Goal: Task Accomplishment & Management: Manage account settings

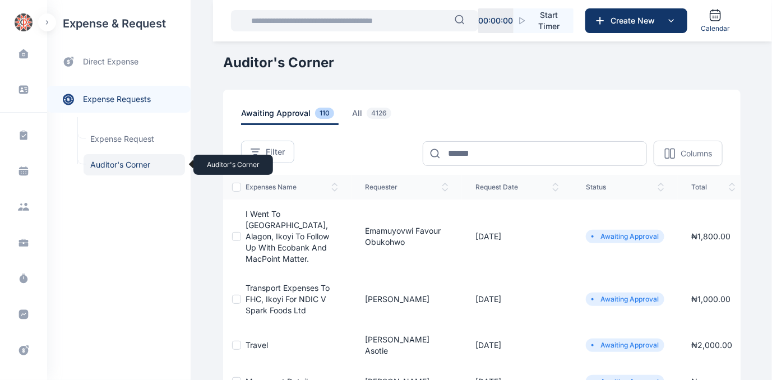
click at [110, 162] on span "Auditor's Corner Auditor's Corner" at bounding box center [135, 164] width 102 height 21
click at [112, 163] on span "Auditor's Corner Auditor's Corner" at bounding box center [135, 164] width 102 height 21
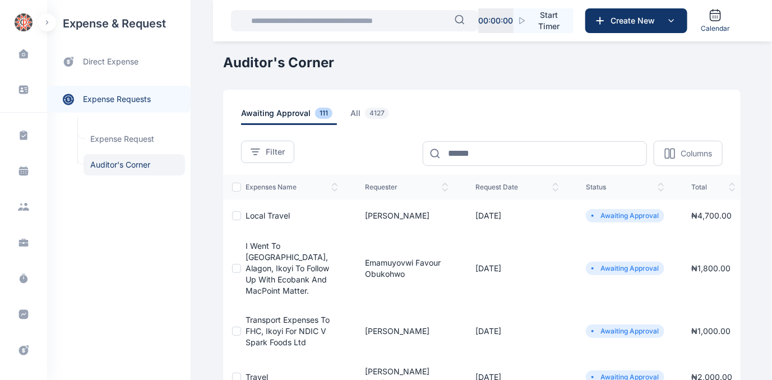
click at [259, 216] on span "Local Travel" at bounding box center [268, 216] width 44 height 10
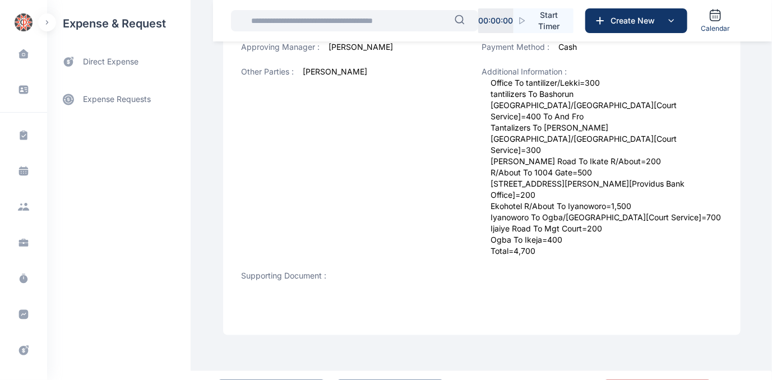
scroll to position [504, 0]
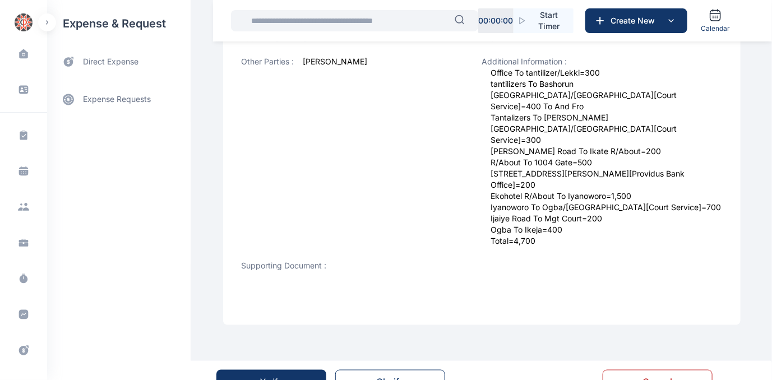
click at [266, 377] on div "Verify" at bounding box center [272, 382] width 22 height 11
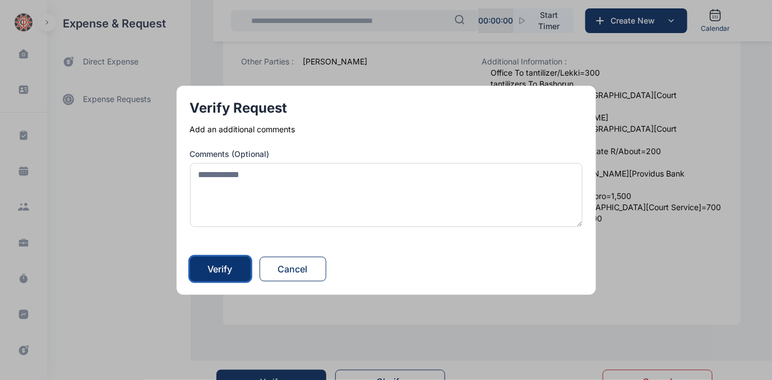
click at [227, 274] on div "Verify" at bounding box center [220, 269] width 25 height 13
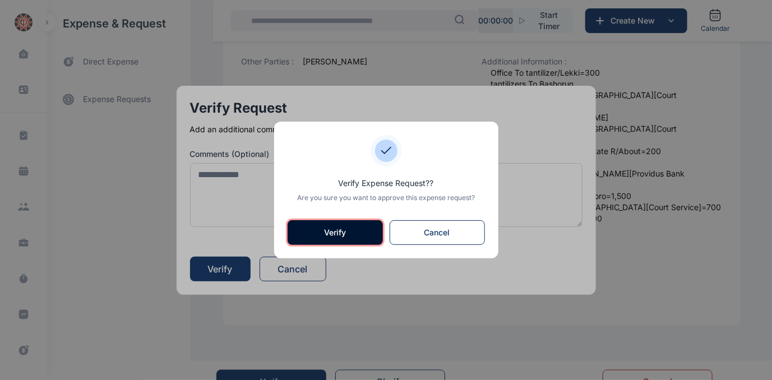
click at [333, 237] on button "Verify" at bounding box center [335, 232] width 95 height 25
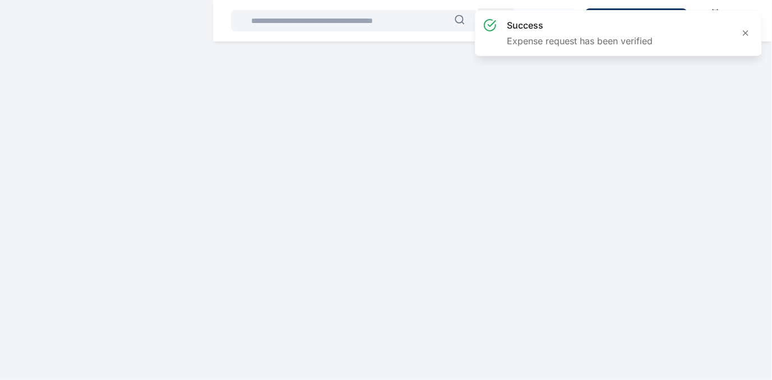
scroll to position [0, 0]
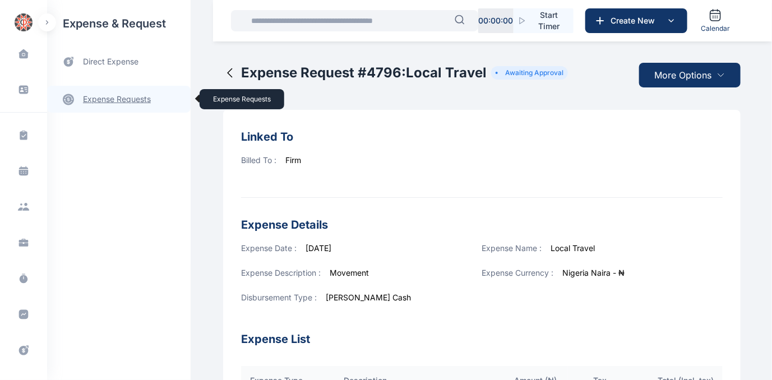
click at [121, 98] on link "expense requests expense requests" at bounding box center [119, 99] width 144 height 27
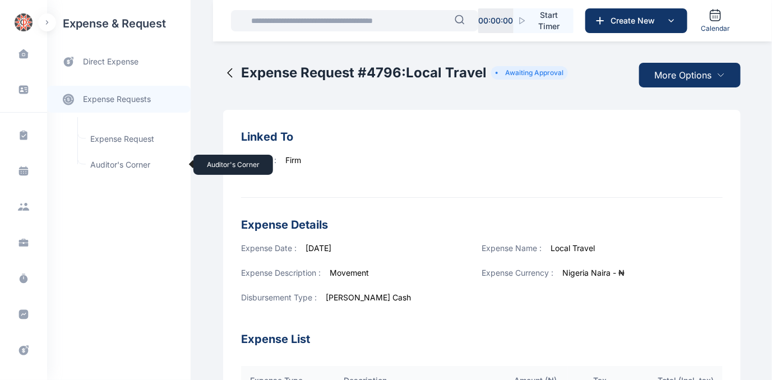
click at [103, 164] on span "Auditor's Corner Auditor's Corner" at bounding box center [135, 164] width 102 height 21
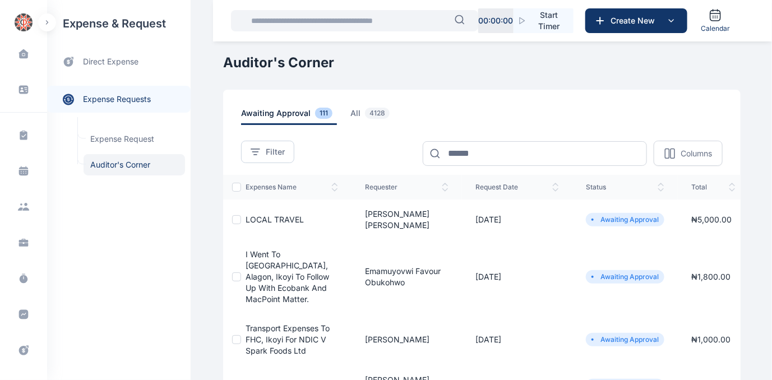
click at [253, 215] on span "LOCAL TRAVEL" at bounding box center [275, 220] width 58 height 10
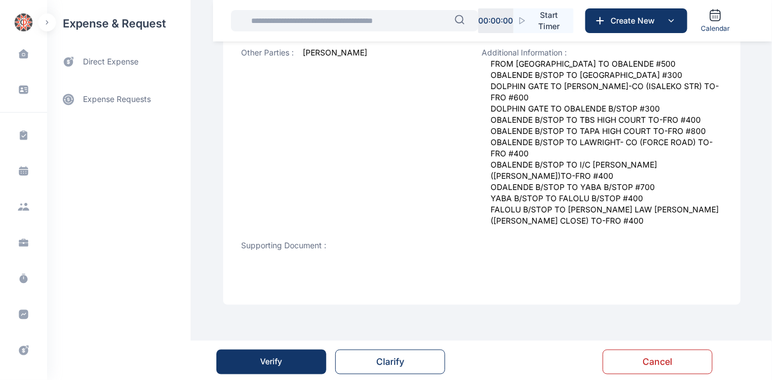
scroll to position [515, 0]
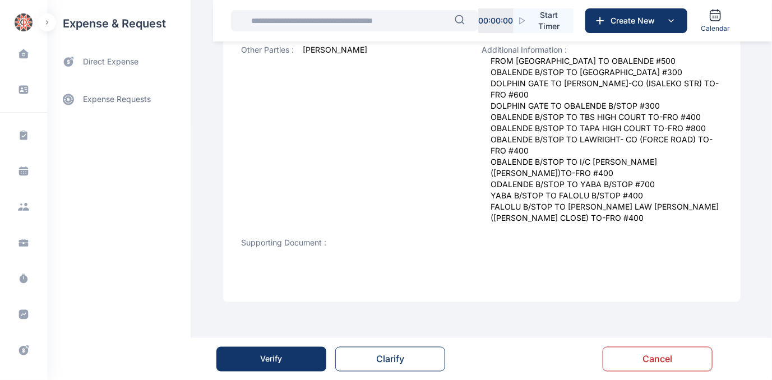
click at [269, 363] on div "Verify" at bounding box center [272, 359] width 22 height 11
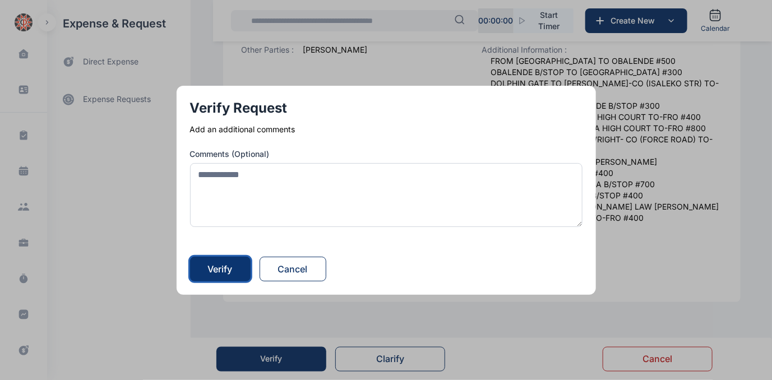
click at [233, 270] on div "Verify" at bounding box center [220, 269] width 25 height 13
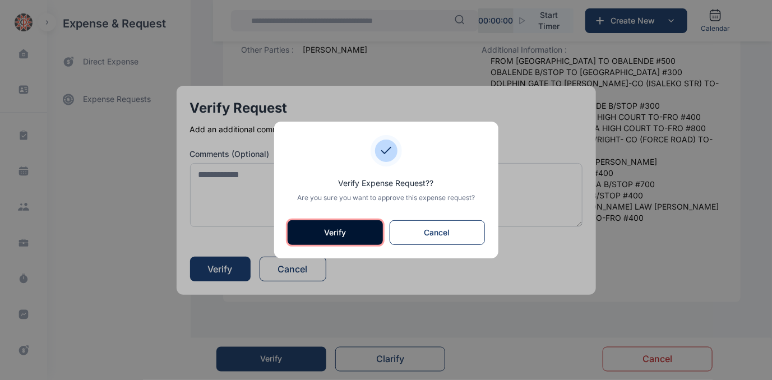
click at [346, 232] on button "Verify" at bounding box center [335, 232] width 95 height 25
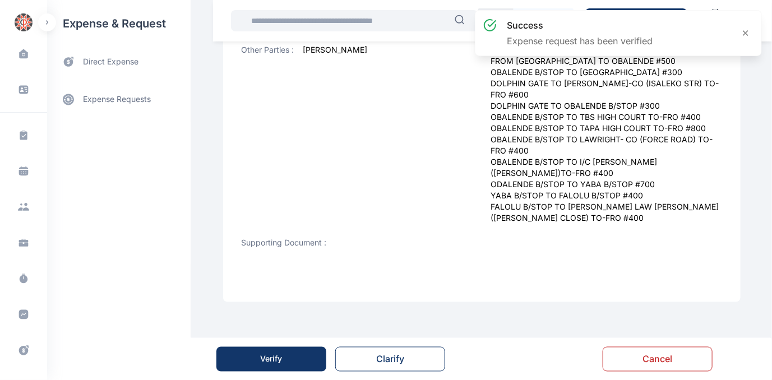
scroll to position [0, 0]
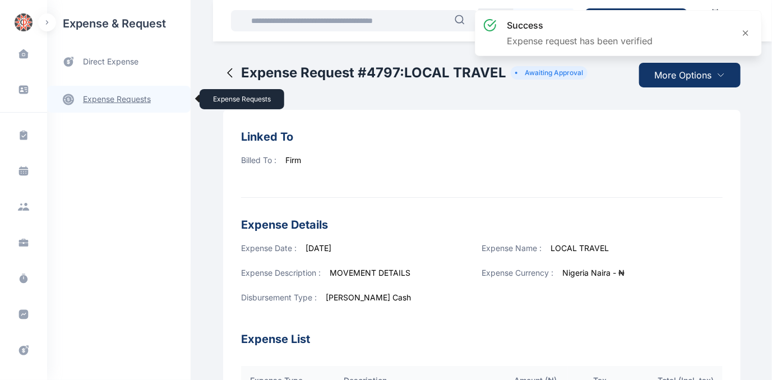
click at [123, 99] on link "expense requests expense requests" at bounding box center [119, 99] width 144 height 27
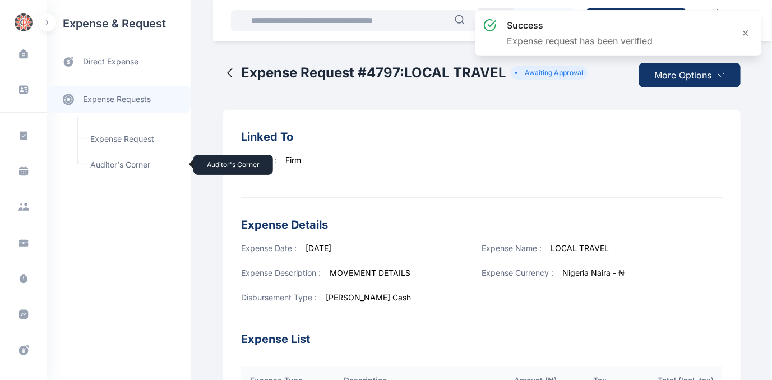
click at [130, 165] on span "Auditor's Corner Auditor's Corner" at bounding box center [135, 164] width 102 height 21
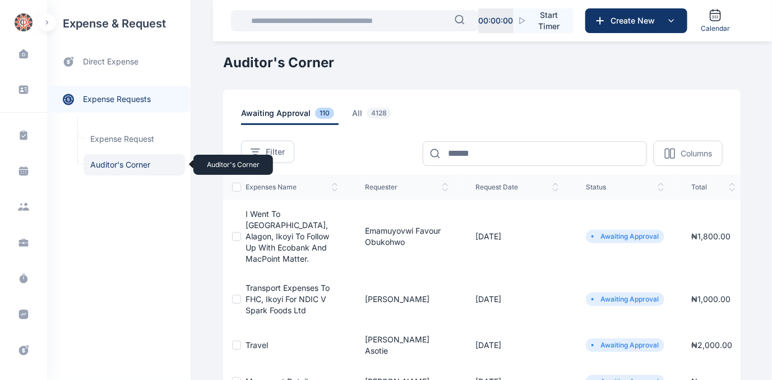
click at [116, 165] on span "Auditor's Corner Auditor's Corner" at bounding box center [135, 164] width 102 height 21
click at [110, 165] on span "Auditor's Corner Auditor's Corner" at bounding box center [135, 164] width 102 height 21
click at [107, 165] on span "Auditor's Corner Auditor's Corner" at bounding box center [135, 164] width 102 height 21
drag, startPoint x: 47, startPoint y: 200, endPoint x: 48, endPoint y: 350, distance: 150.3
click at [48, 350] on div "expense & request direct expense expense requests expense requests Expense Requ…" at bounding box center [119, 190] width 144 height 380
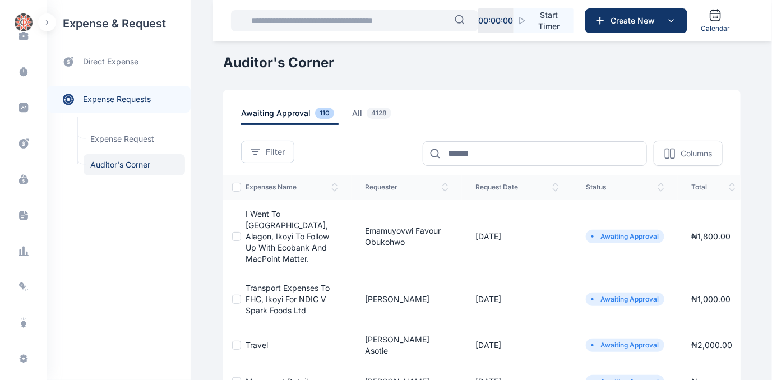
scroll to position [230, 0]
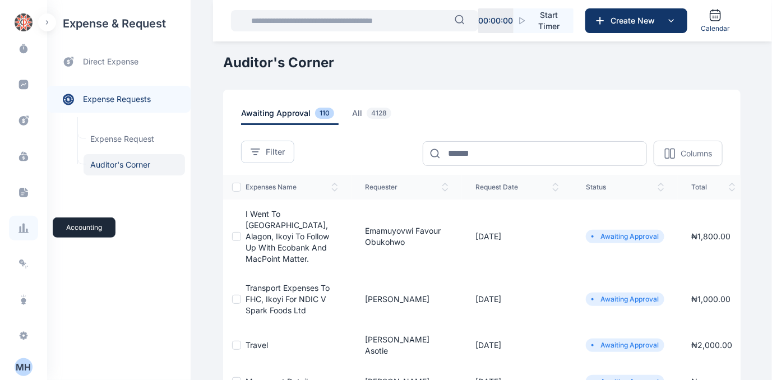
click at [24, 229] on icon at bounding box center [23, 228] width 11 height 11
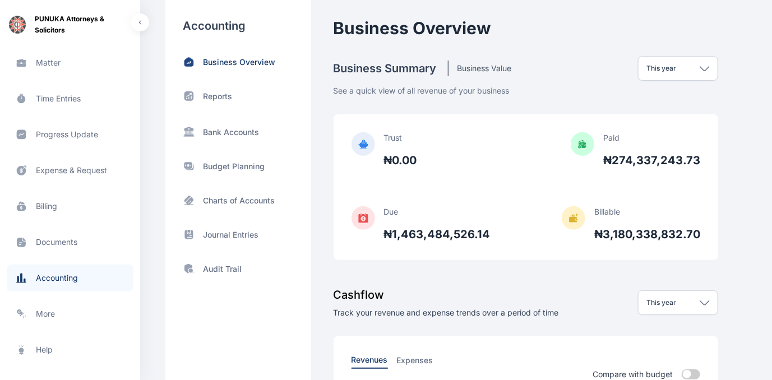
scroll to position [230, 0]
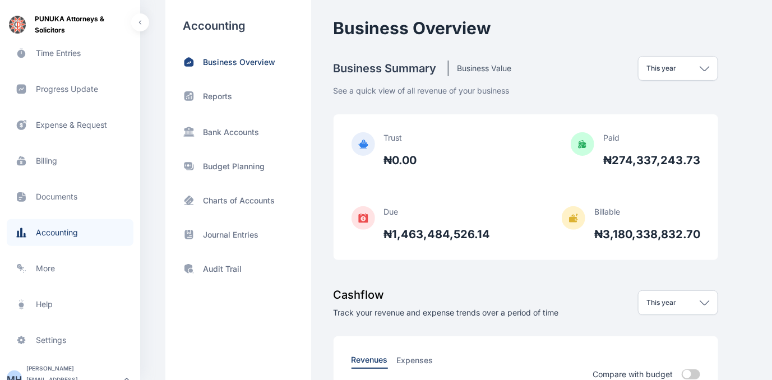
click at [47, 155] on span "Billing billing billing" at bounding box center [70, 161] width 127 height 27
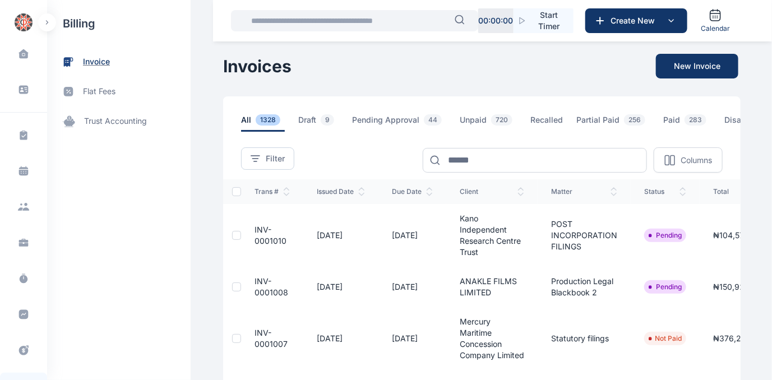
click at [89, 59] on span "invoice" at bounding box center [96, 62] width 27 height 12
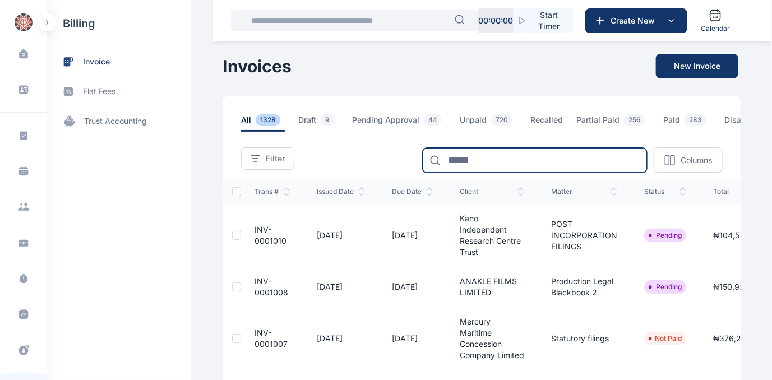
click at [487, 160] on input at bounding box center [535, 160] width 224 height 25
type input "*******"
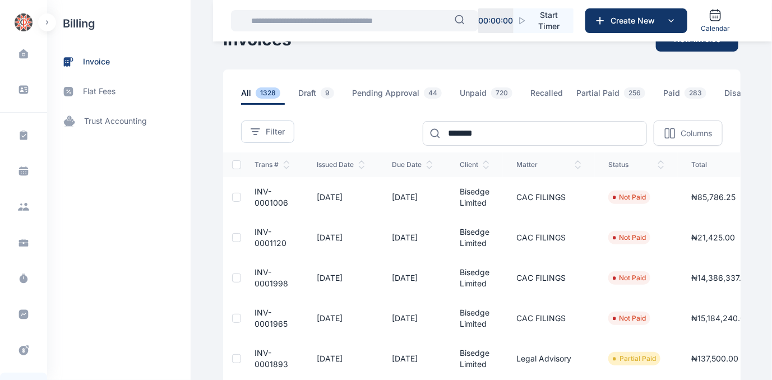
scroll to position [50, 0]
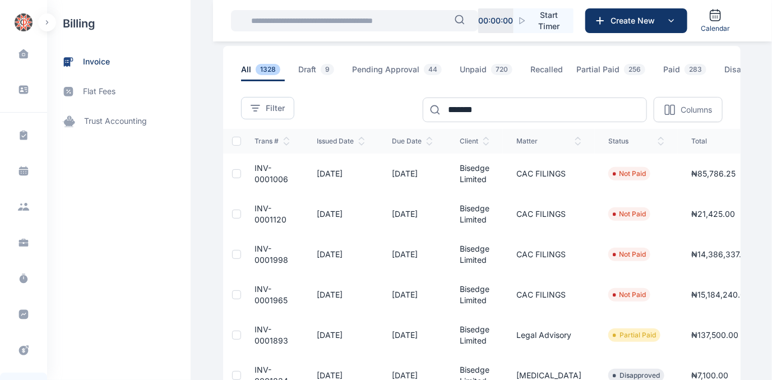
click at [261, 177] on td "INV-0001006" at bounding box center [272, 174] width 62 height 40
click at [252, 178] on td "INV-0001006" at bounding box center [272, 174] width 62 height 40
click at [232, 178] on div at bounding box center [236, 173] width 9 height 9
click at [233, 177] on icon at bounding box center [236, 174] width 7 height 7
click at [257, 169] on span "INV-0001006" at bounding box center [272, 173] width 34 height 21
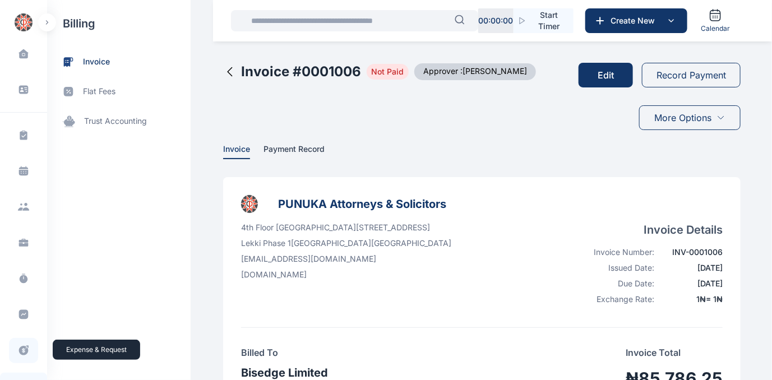
click at [19, 349] on icon at bounding box center [24, 351] width 10 height 10
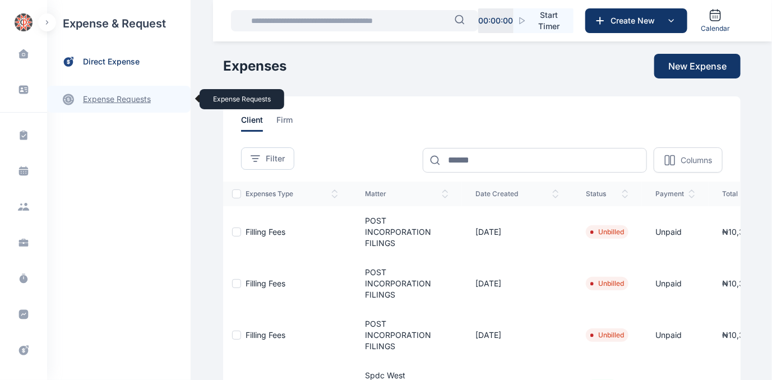
click at [119, 98] on link "expense requests expense requests" at bounding box center [119, 99] width 144 height 27
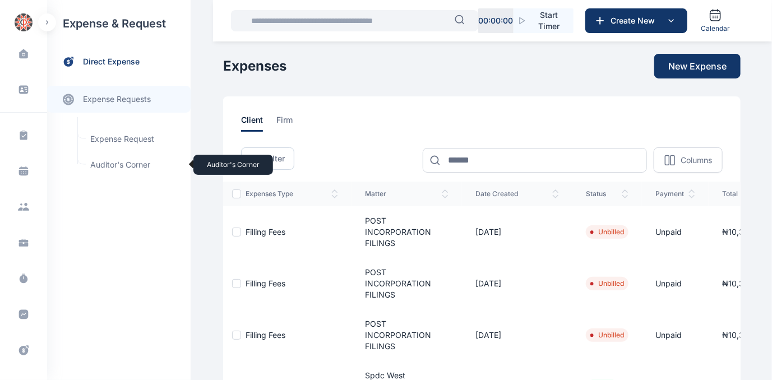
click at [110, 164] on span "Auditor's Corner Auditor's Corner" at bounding box center [135, 164] width 102 height 21
